Goal: Task Accomplishment & Management: Use online tool/utility

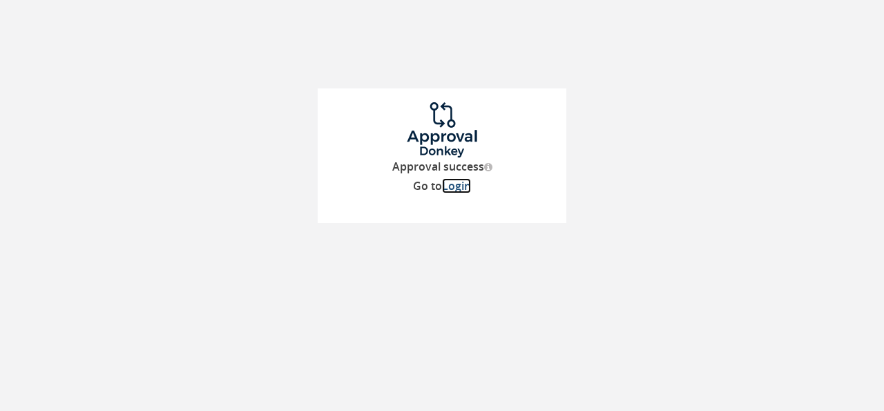
click at [466, 187] on link "Login" at bounding box center [456, 185] width 29 height 15
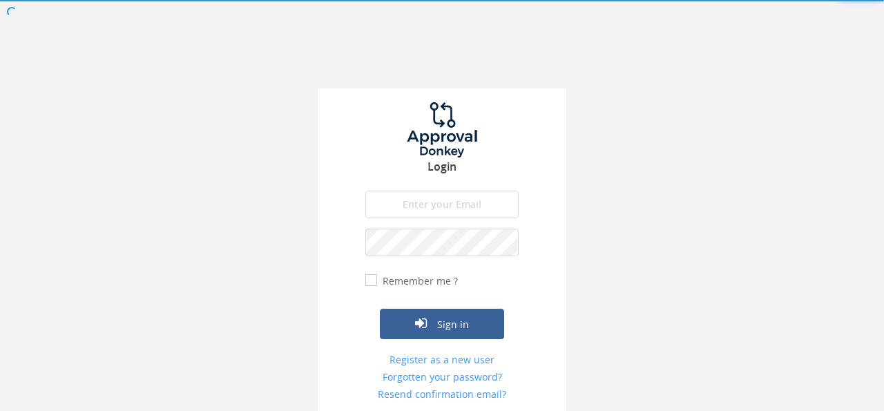
type input "[EMAIL_ADDRESS][DOMAIN_NAME]"
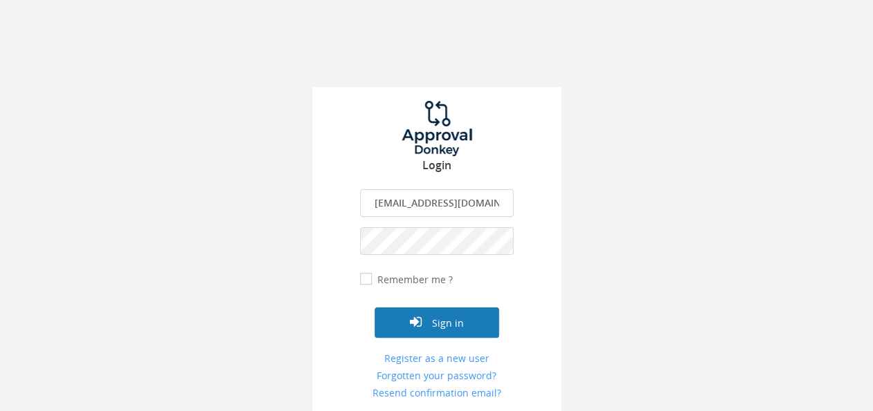
click at [444, 325] on button "Sign in" at bounding box center [437, 322] width 124 height 30
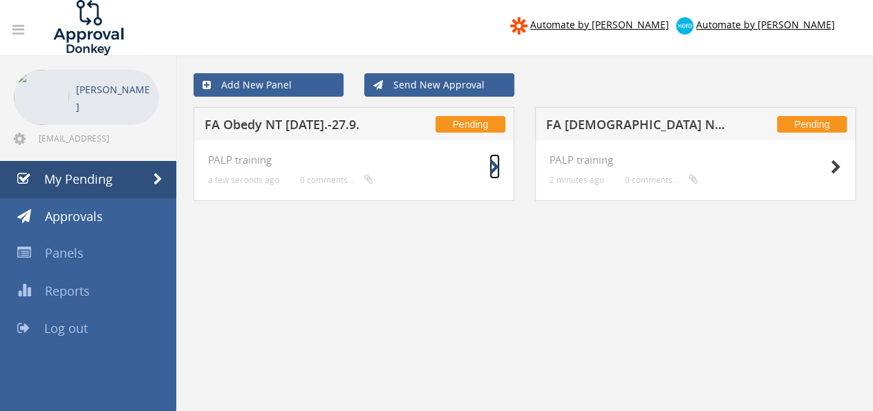
click at [491, 169] on icon at bounding box center [494, 167] width 10 height 15
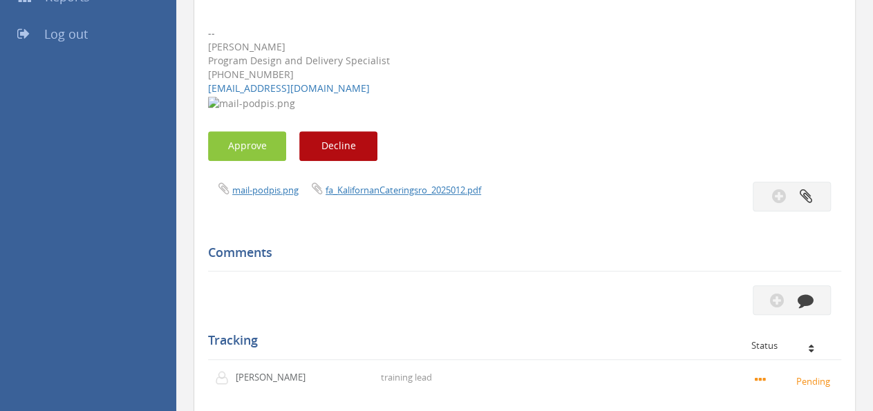
scroll to position [294, 0]
click at [259, 144] on button "Approve" at bounding box center [247, 146] width 78 height 30
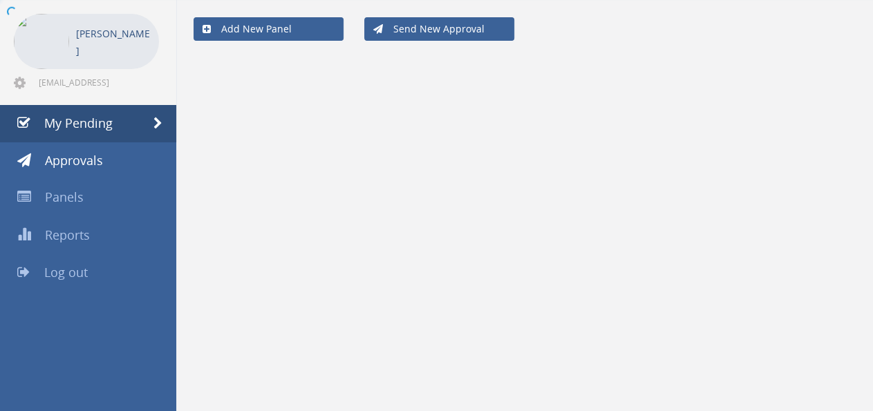
scroll to position [55, 0]
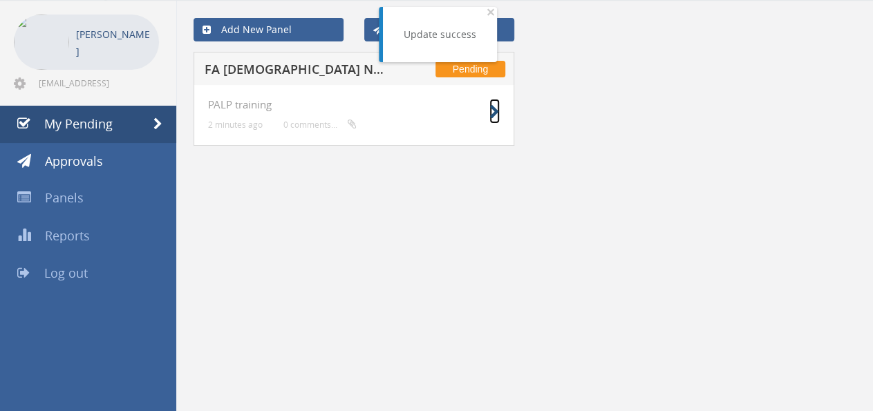
click at [496, 110] on icon at bounding box center [494, 112] width 10 height 15
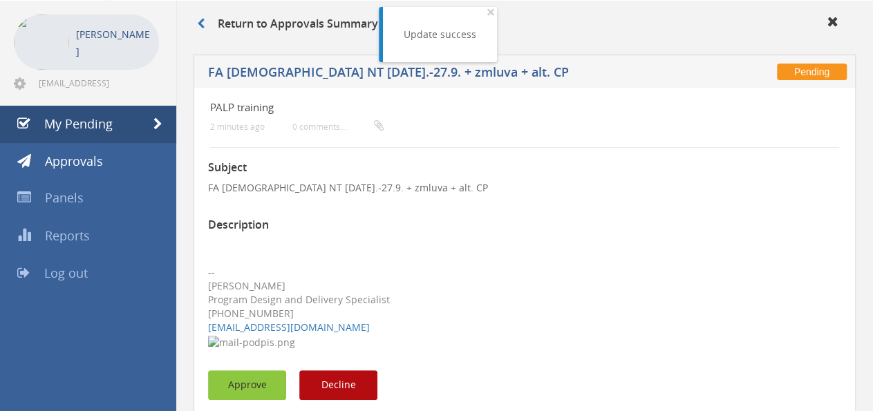
click at [249, 374] on button "Approve" at bounding box center [247, 385] width 78 height 30
